Goal: Check status: Check status

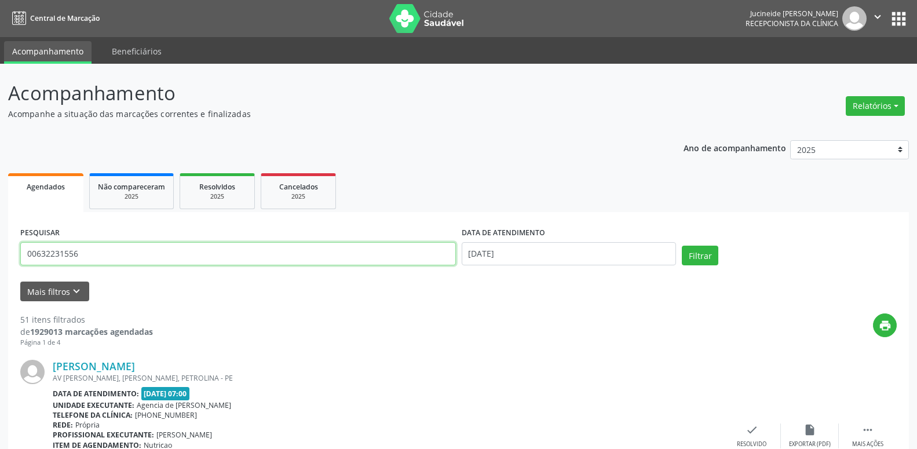
drag, startPoint x: 233, startPoint y: 265, endPoint x: 7, endPoint y: 263, distance: 226.4
drag, startPoint x: 95, startPoint y: 257, endPoint x: 0, endPoint y: 241, distance: 96.3
click at [20, 242] on input "00632231556" at bounding box center [237, 253] width 435 height 23
click at [709, 262] on button "Filtrar" at bounding box center [700, 256] width 36 height 20
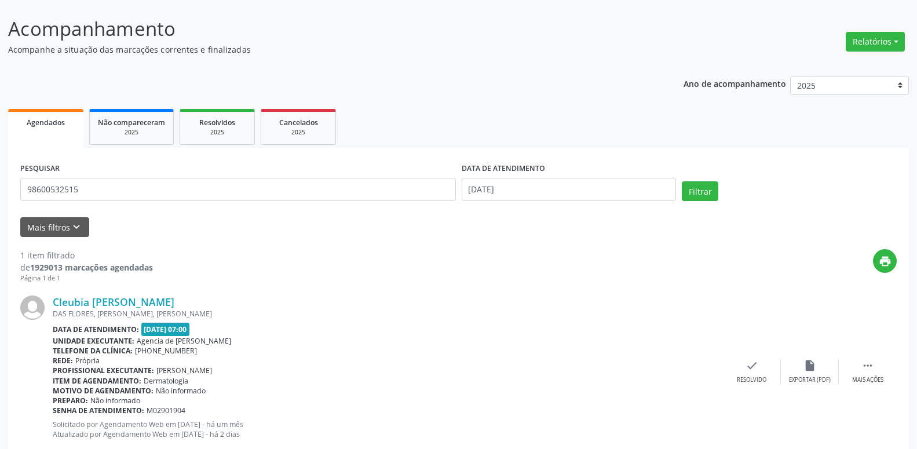
scroll to position [96, 0]
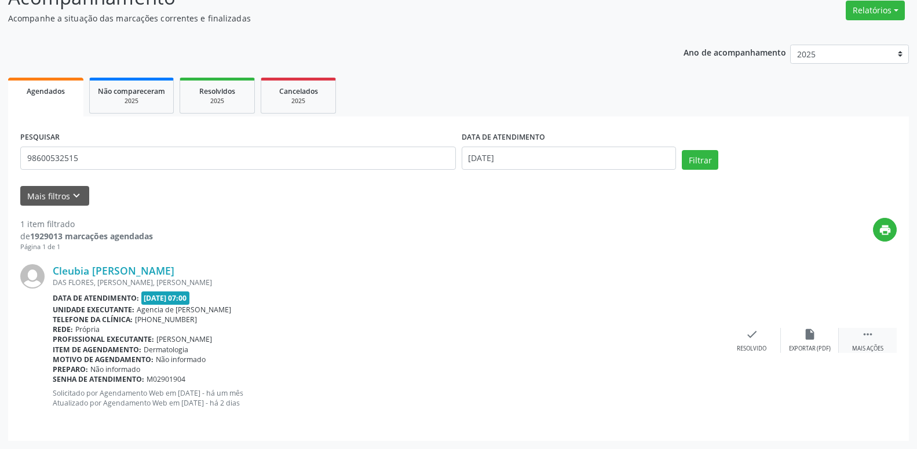
click at [871, 334] on icon "" at bounding box center [867, 334] width 13 height 13
click at [797, 333] on div "alarm_off Não compareceu" at bounding box center [810, 340] width 58 height 25
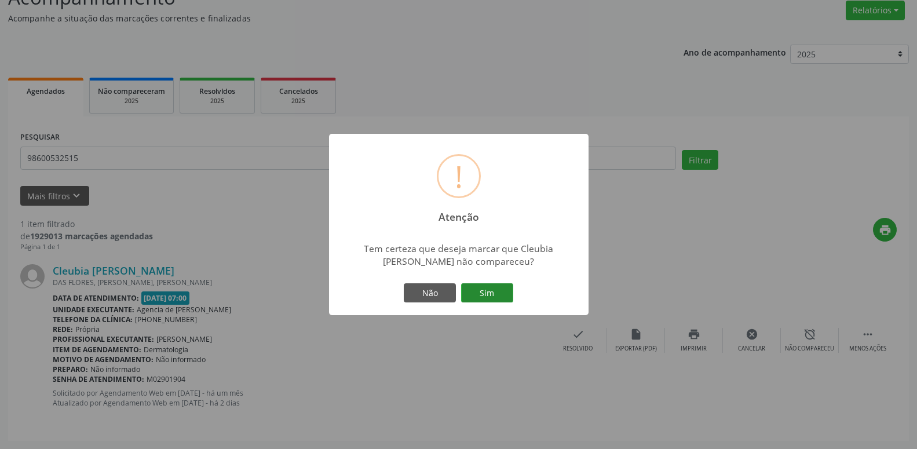
click at [503, 302] on button "Sim" at bounding box center [487, 293] width 52 height 20
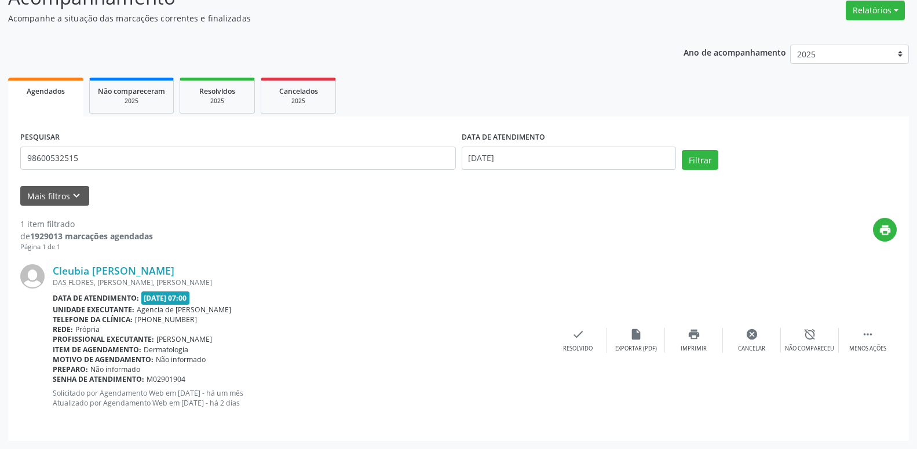
scroll to position [0, 0]
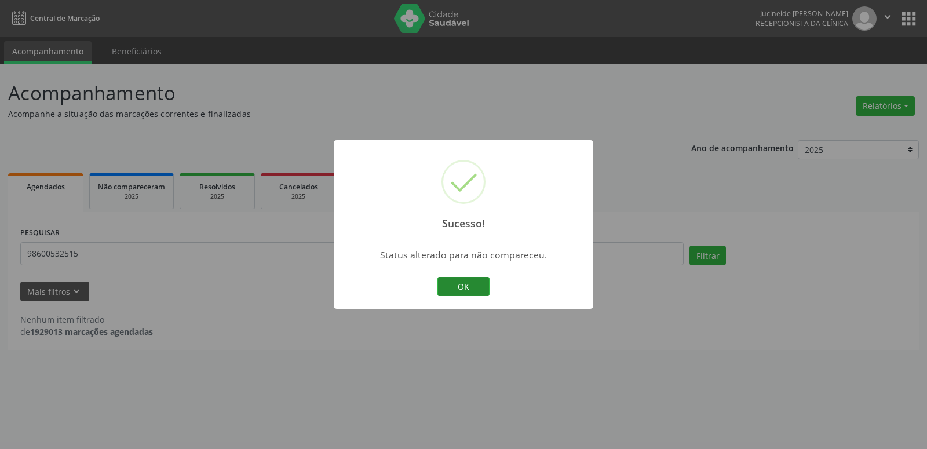
click at [475, 288] on button "OK" at bounding box center [463, 287] width 52 height 20
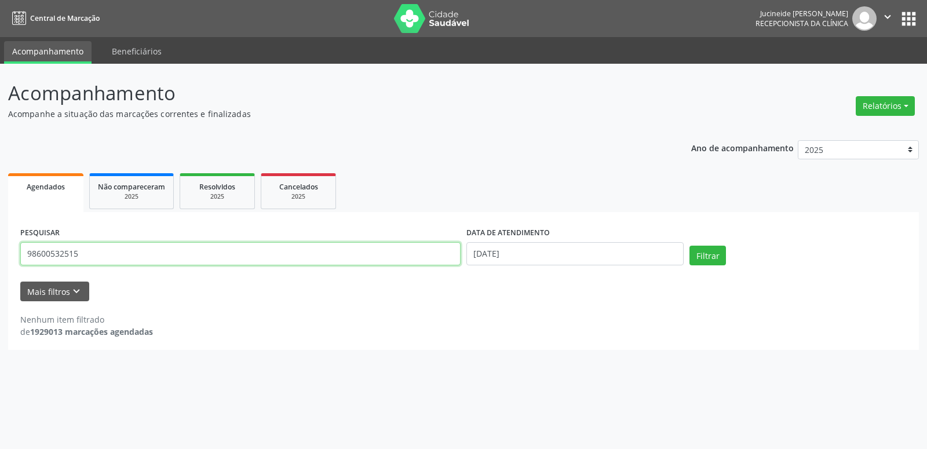
drag, startPoint x: 170, startPoint y: 258, endPoint x: 0, endPoint y: 280, distance: 171.7
click at [20, 265] on input "98600532515" at bounding box center [240, 253] width 440 height 23
click at [705, 254] on button "Filtrar" at bounding box center [707, 256] width 36 height 20
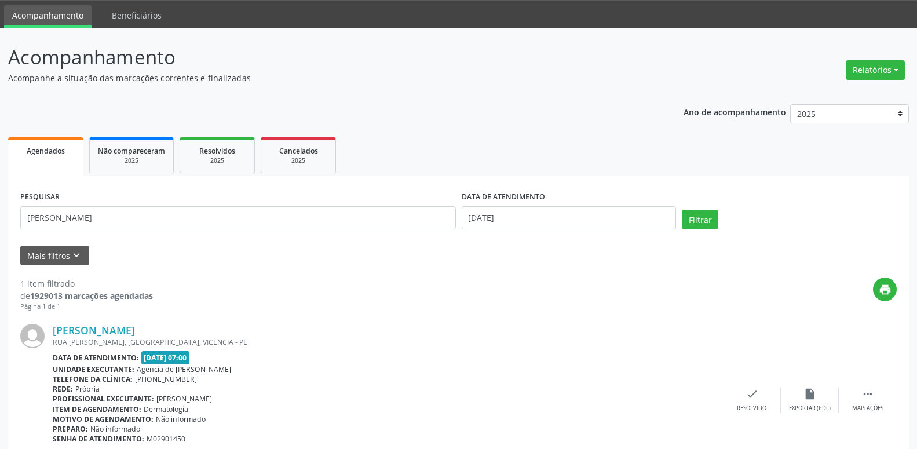
scroll to position [59, 0]
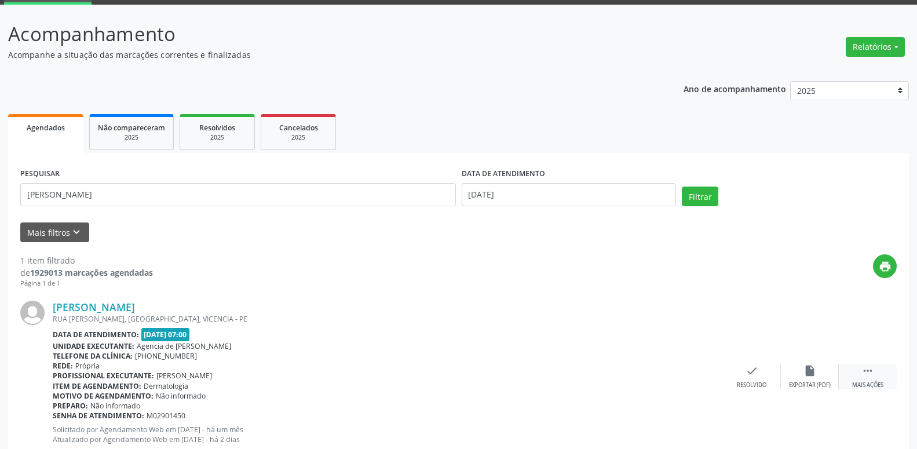
click at [868, 366] on icon "" at bounding box center [867, 370] width 13 height 13
click at [808, 367] on icon "alarm_off" at bounding box center [809, 370] width 13 height 13
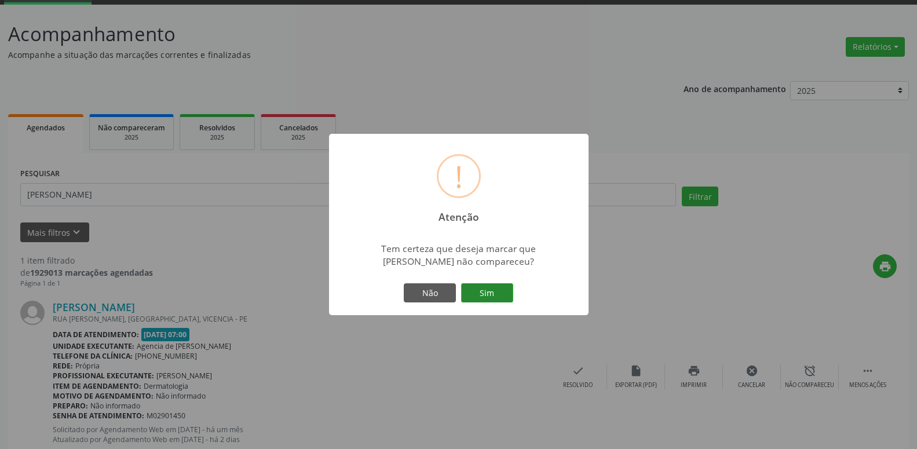
click at [490, 292] on button "Sim" at bounding box center [487, 293] width 52 height 20
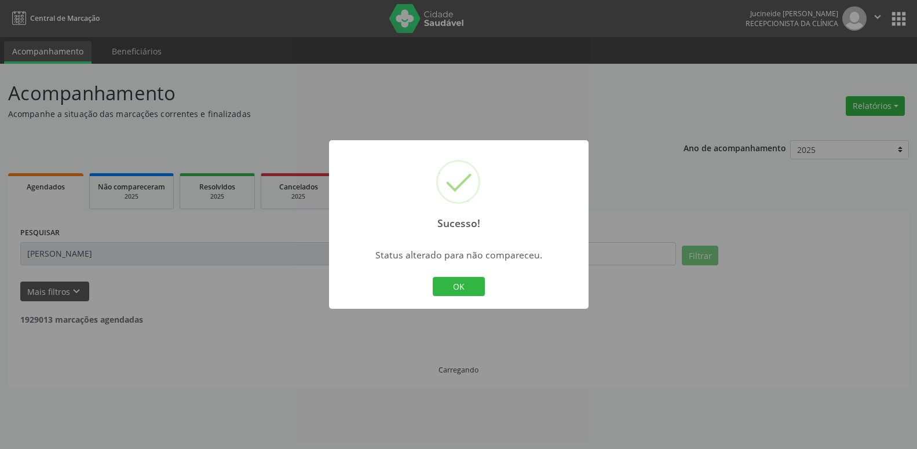
scroll to position [0, 0]
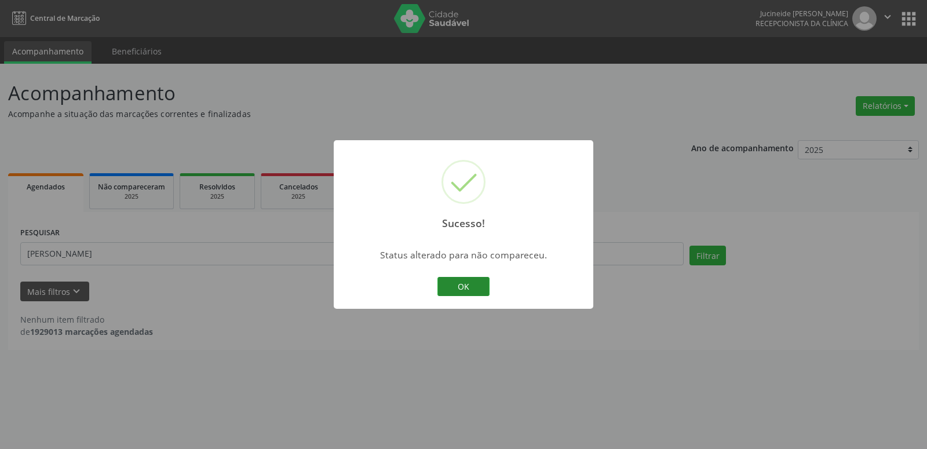
click at [470, 283] on button "OK" at bounding box center [463, 287] width 52 height 20
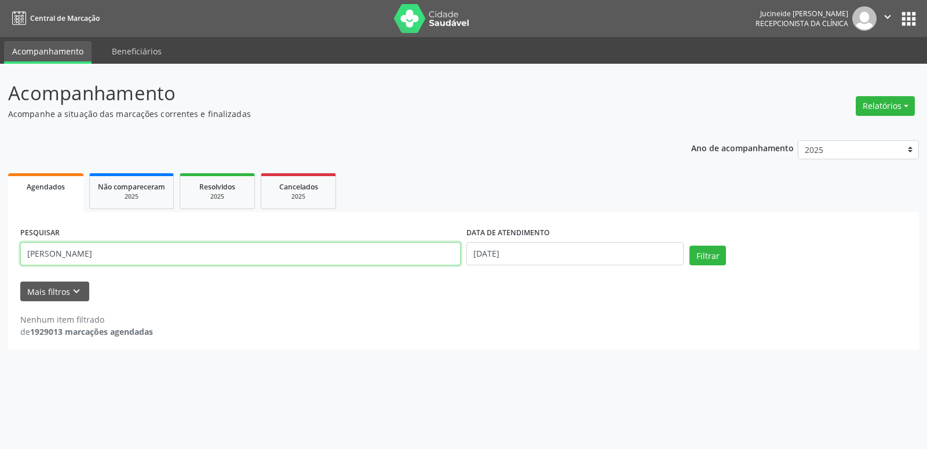
drag, startPoint x: 244, startPoint y: 261, endPoint x: 926, endPoint y: 402, distance: 696.2
click at [247, 261] on input "[PERSON_NAME]" at bounding box center [240, 253] width 440 height 23
drag, startPoint x: 168, startPoint y: 258, endPoint x: 0, endPoint y: 211, distance: 174.2
click at [20, 242] on input "[PERSON_NAME]" at bounding box center [240, 253] width 440 height 23
type input "44634617404"
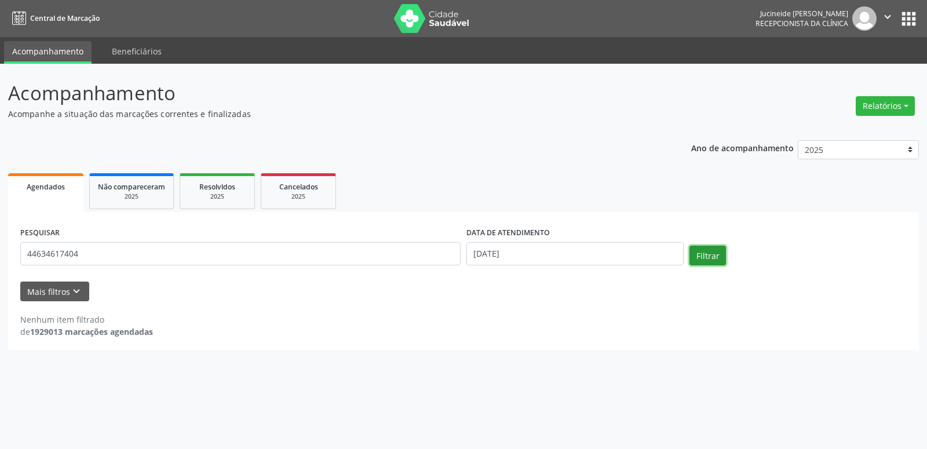
click at [713, 258] on button "Filtrar" at bounding box center [707, 256] width 36 height 20
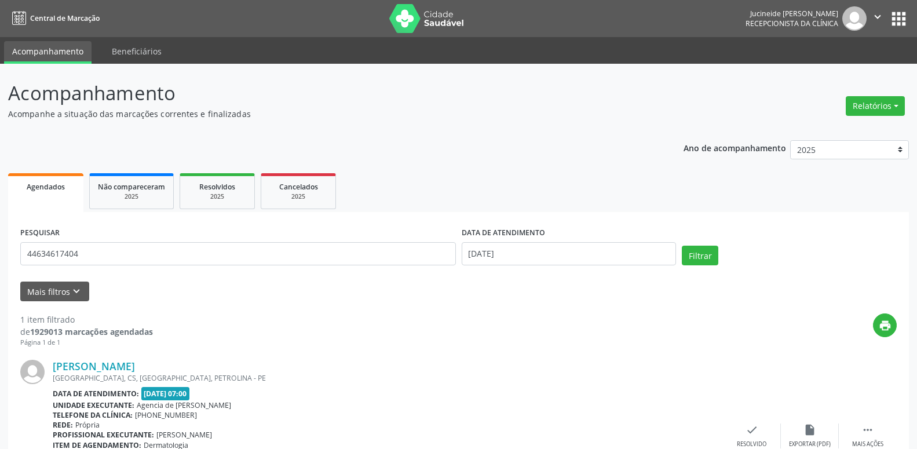
scroll to position [96, 0]
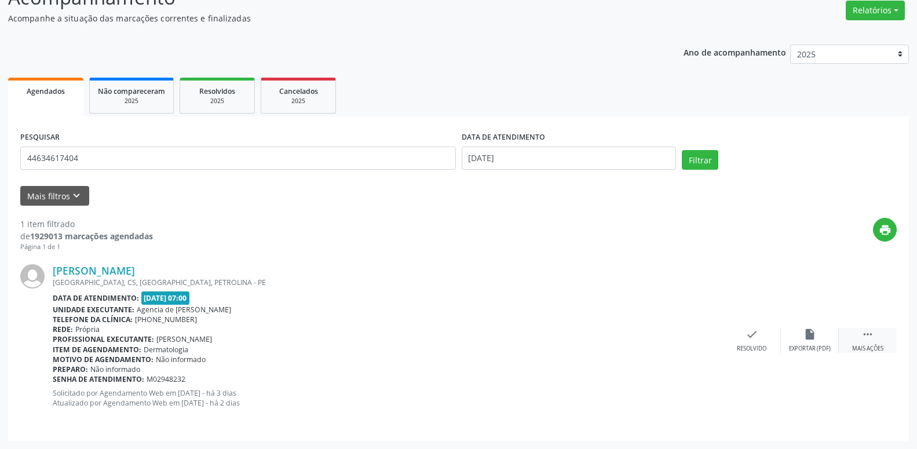
click at [868, 340] on icon "" at bounding box center [867, 334] width 13 height 13
click at [762, 344] on div "cancel Cancelar" at bounding box center [752, 340] width 58 height 25
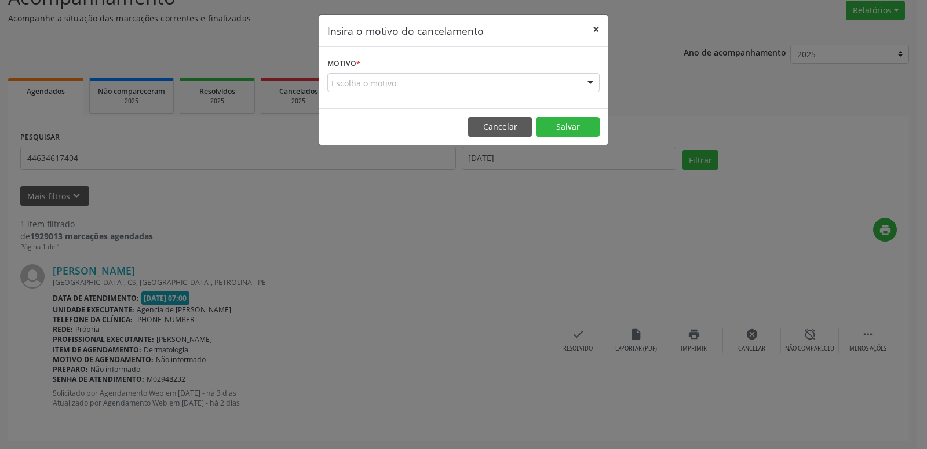
click at [593, 30] on button "×" at bounding box center [595, 29] width 23 height 28
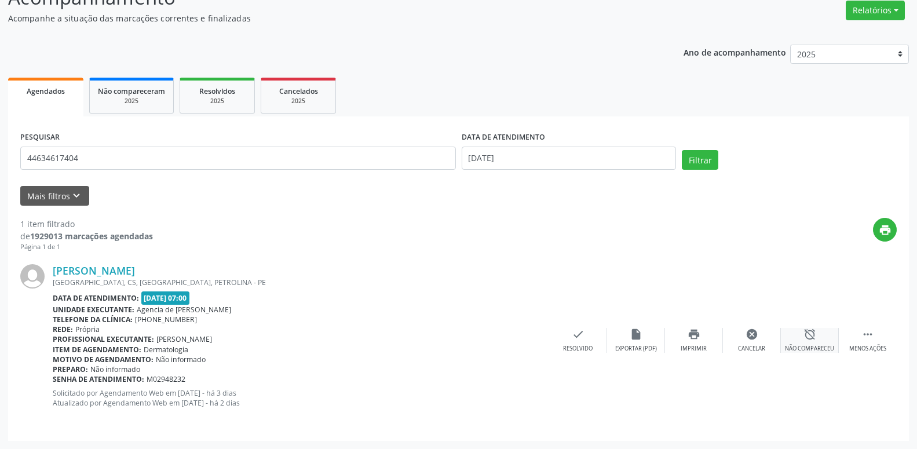
click at [800, 339] on div "alarm_off Não compareceu" at bounding box center [810, 340] width 58 height 25
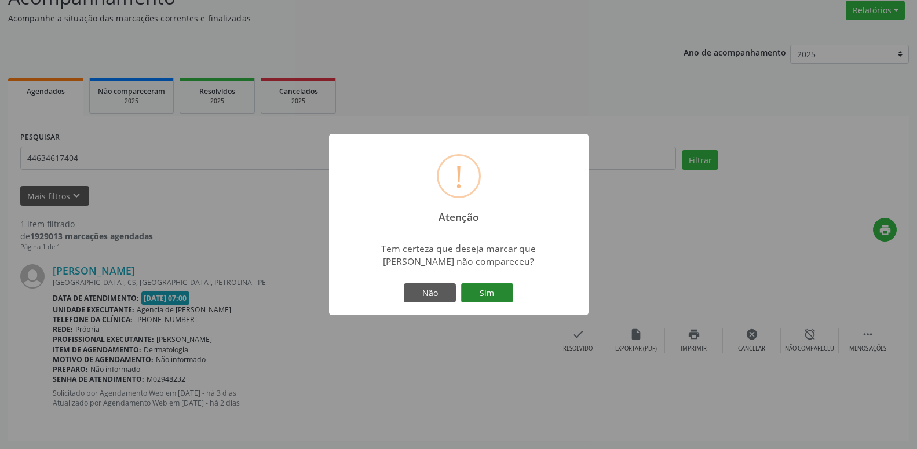
click at [474, 288] on button "Sim" at bounding box center [487, 293] width 52 height 20
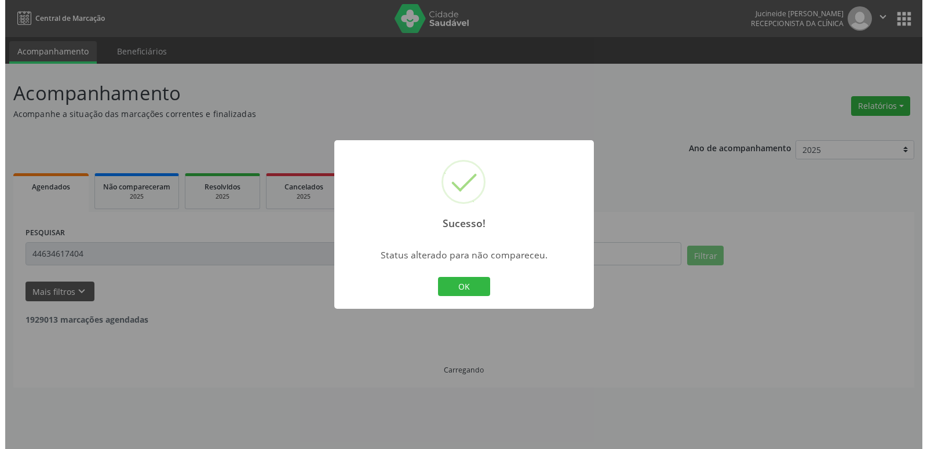
scroll to position [0, 0]
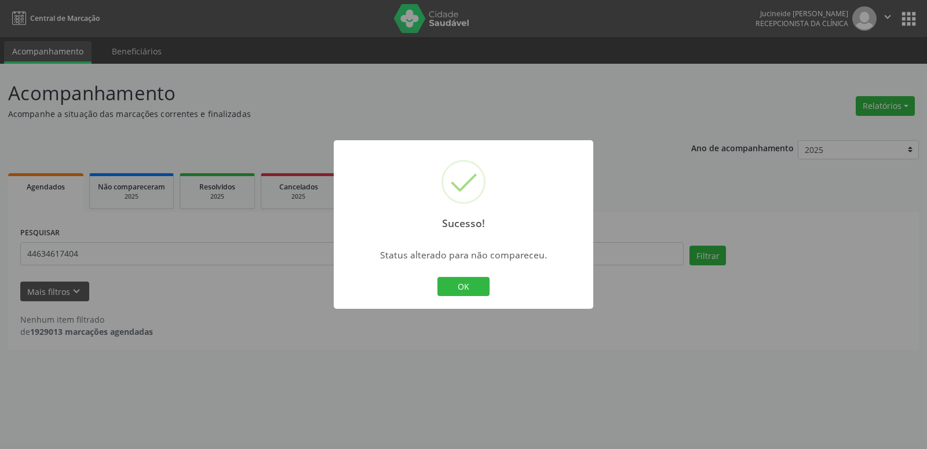
click at [474, 288] on button "OK" at bounding box center [463, 287] width 52 height 20
